Goal: Transaction & Acquisition: Purchase product/service

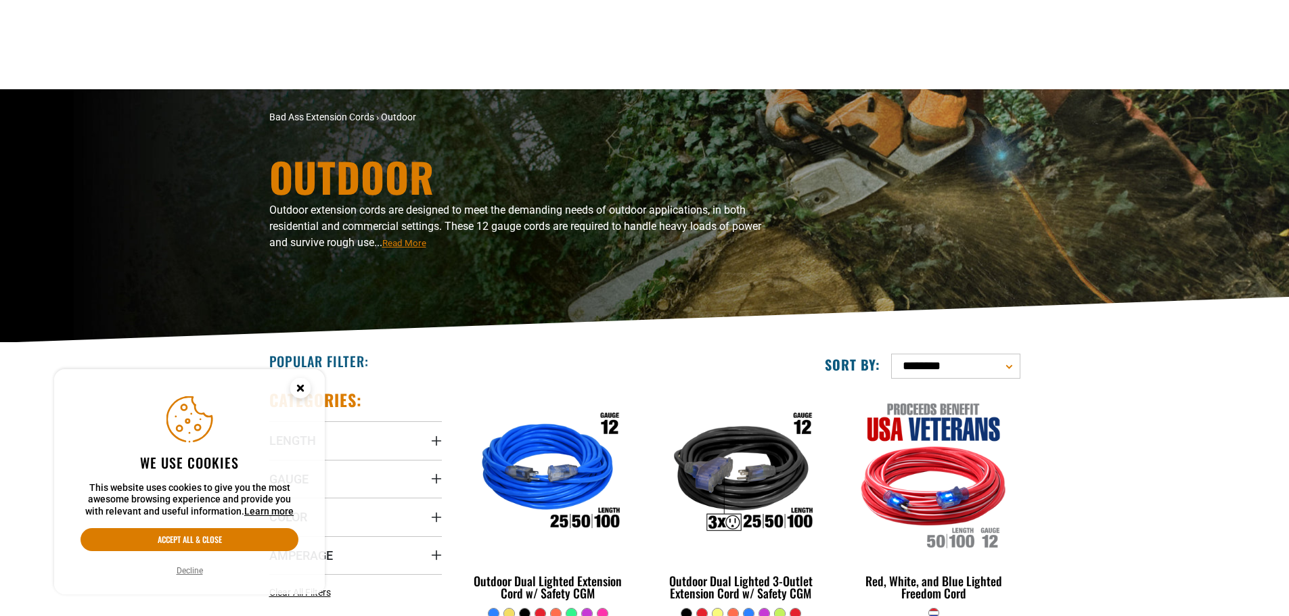
scroll to position [135, 0]
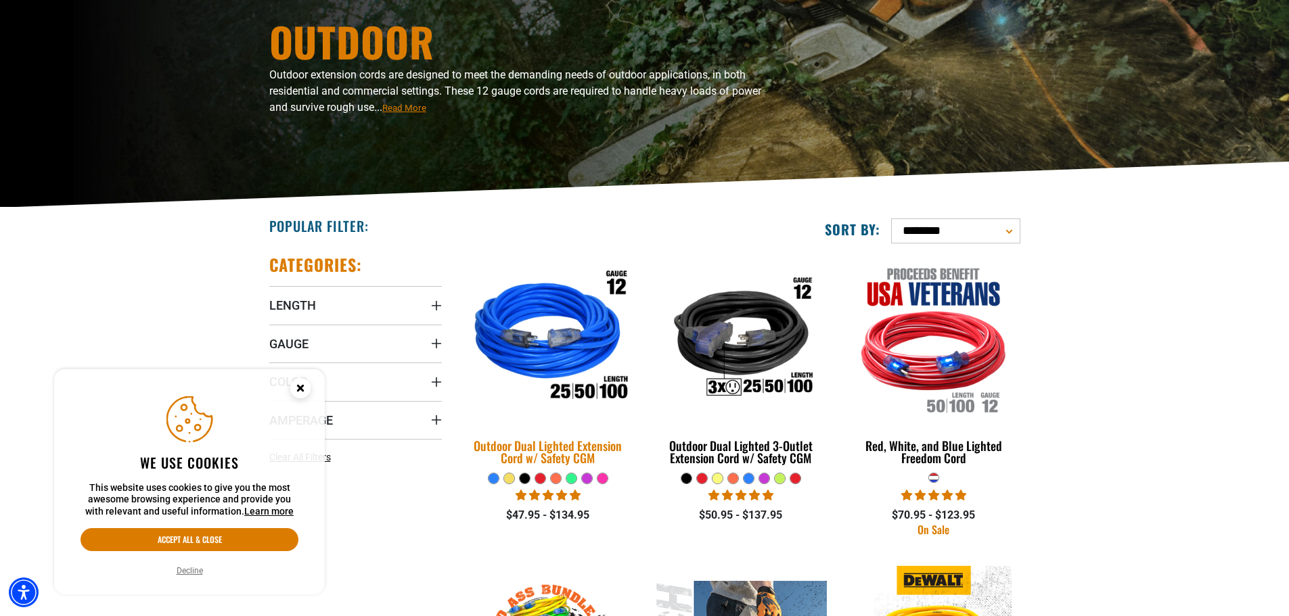
click at [538, 443] on div "Outdoor Dual Lighted Extension Cord w/ Safety CGM" at bounding box center [548, 452] width 173 height 24
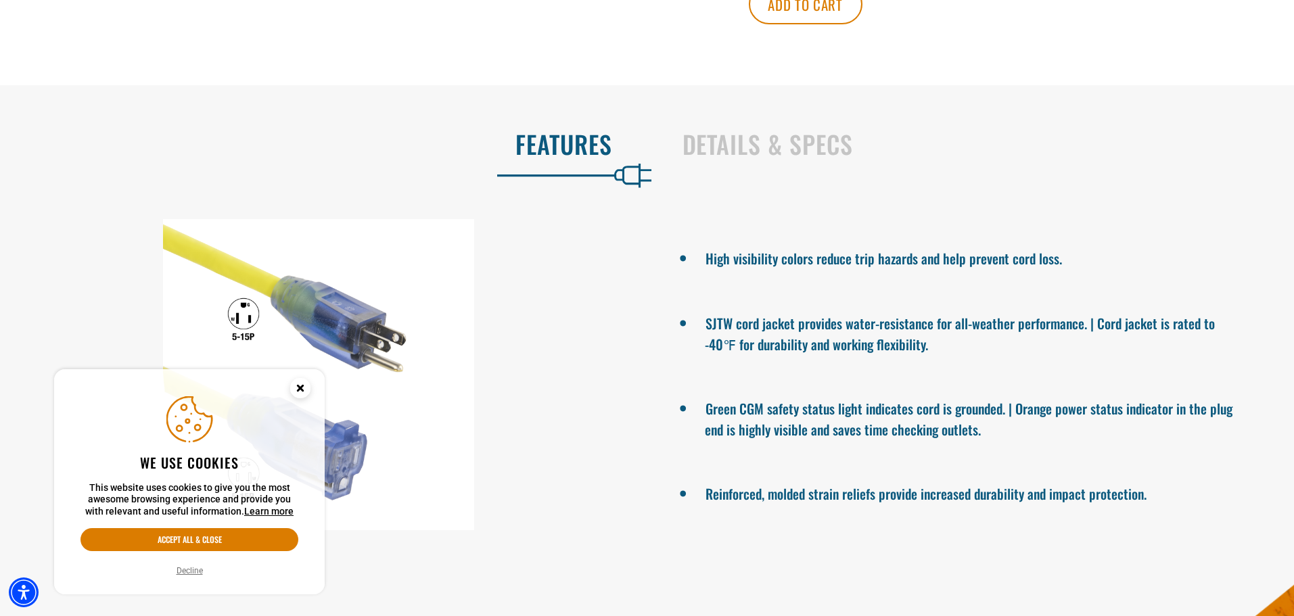
scroll to position [880, 0]
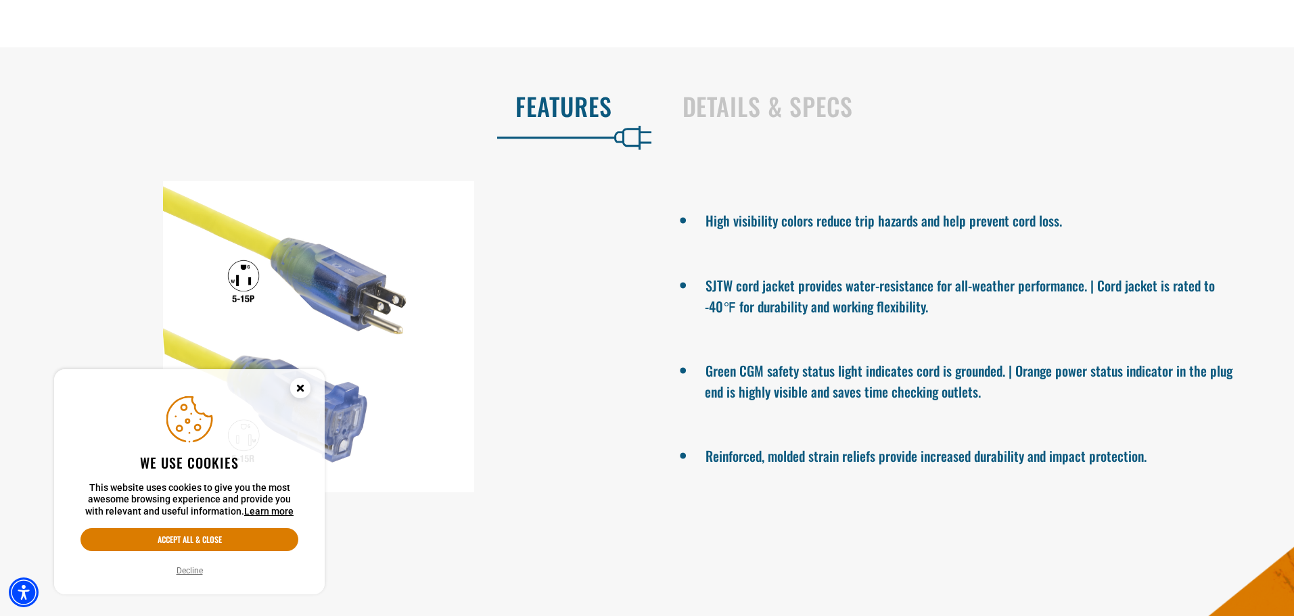
click at [309, 387] on circle "Close this option" at bounding box center [300, 388] width 20 height 20
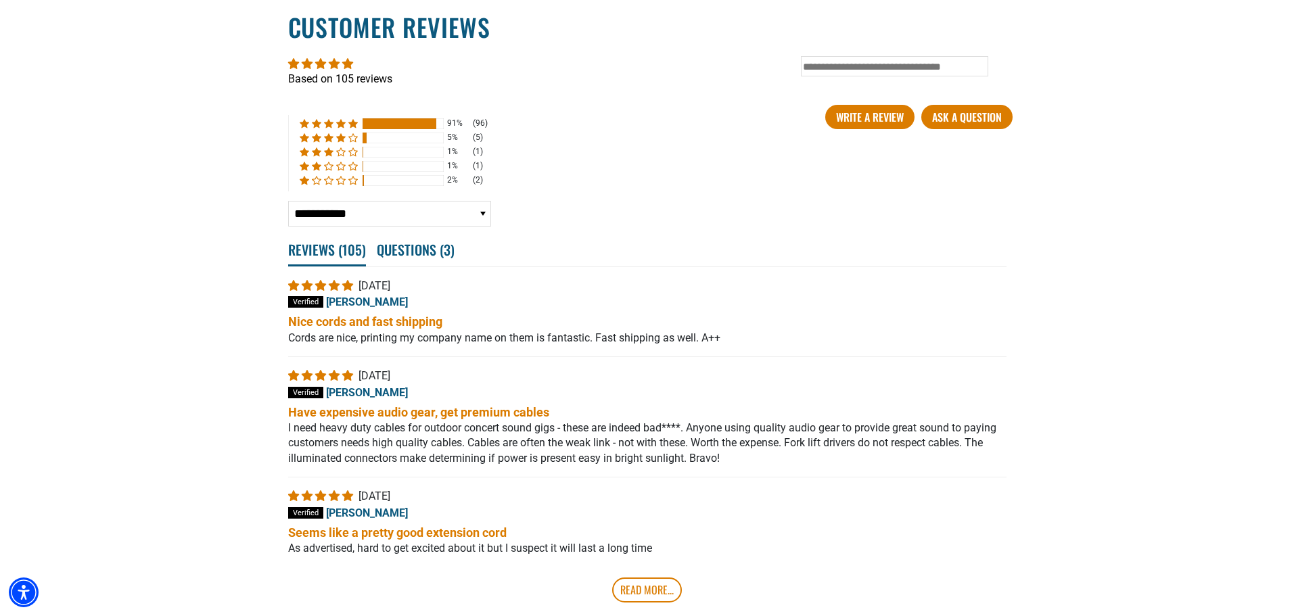
scroll to position [2595, 0]
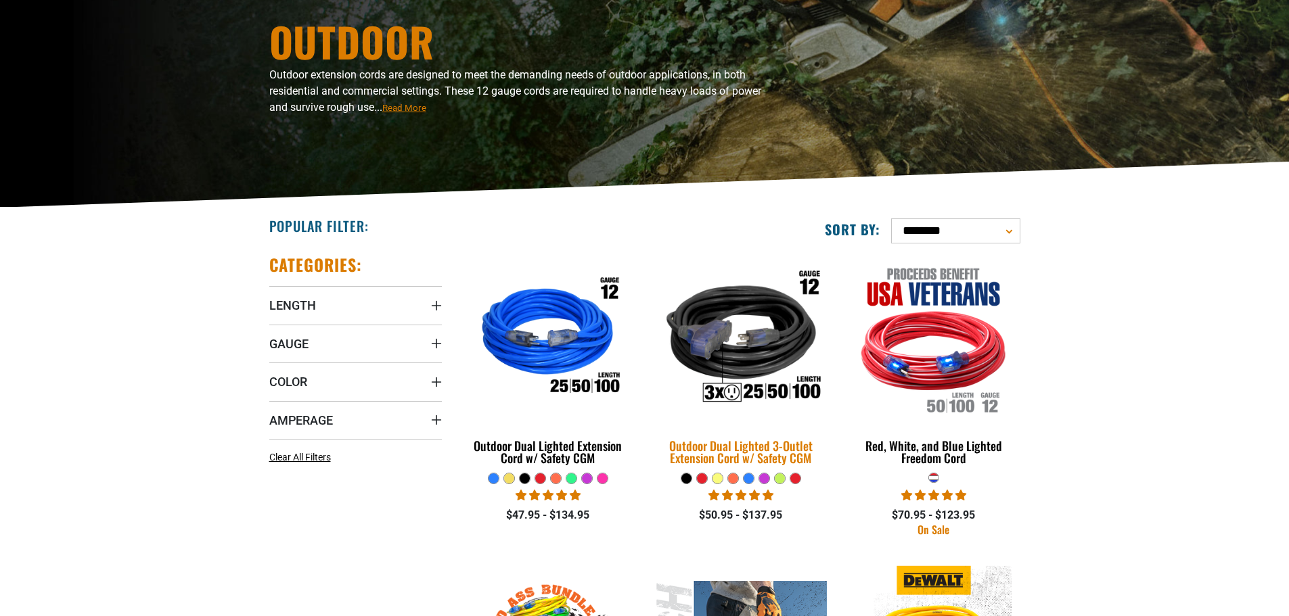
click at [731, 453] on div "Outdoor Dual Lighted 3-Outlet Extension Cord w/ Safety CGM" at bounding box center [740, 452] width 173 height 24
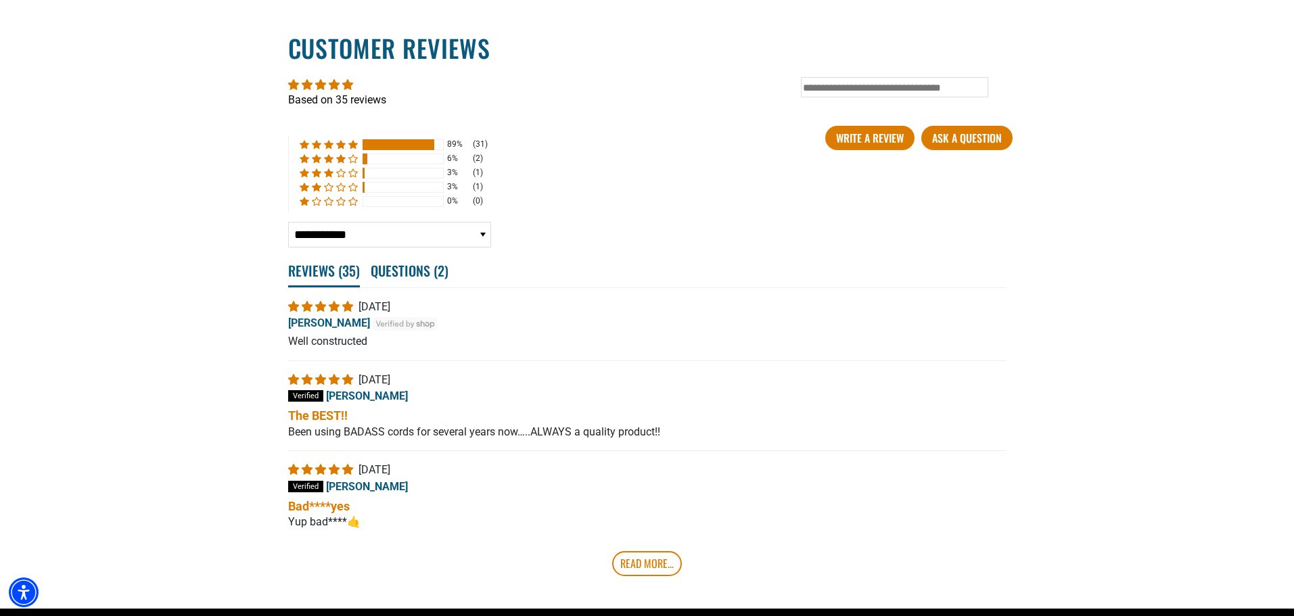
scroll to position [2643, 0]
